Goal: Find specific page/section: Find specific page/section

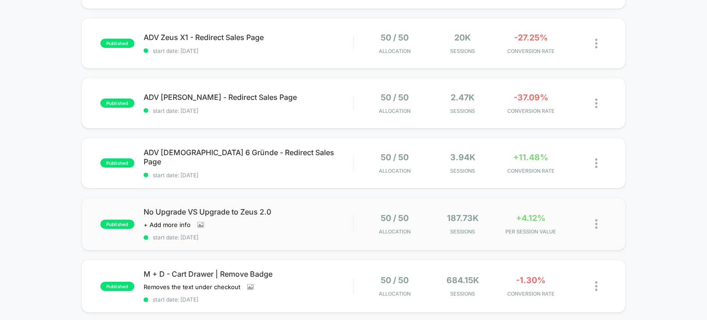
scroll to position [276, 0]
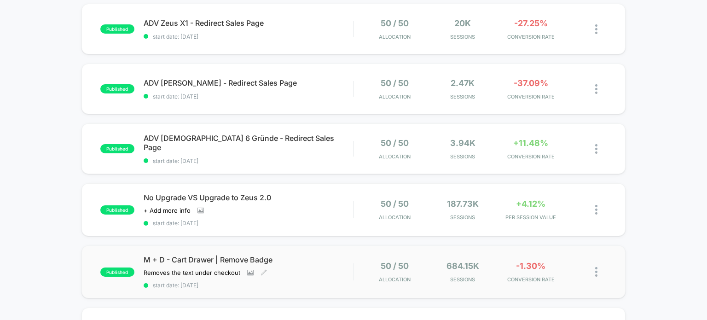
click at [299, 263] on span "M + D - Cart Drawer | Remove Badge" at bounding box center [249, 259] width 210 height 9
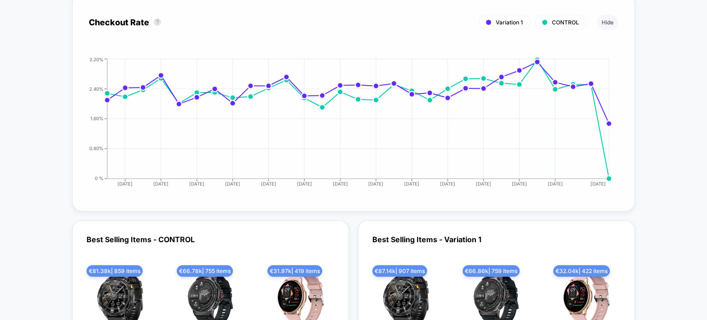
scroll to position [1335, 0]
